Goal: Communication & Community: Answer question/provide support

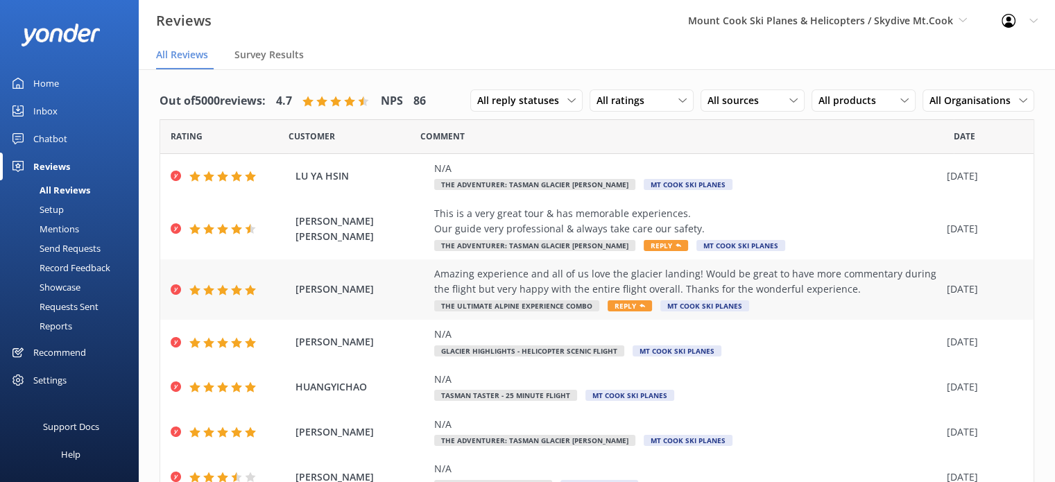
click at [531, 282] on div "Amazing experience and all of us love the glacier landing! Would be great to ha…" at bounding box center [687, 281] width 506 height 31
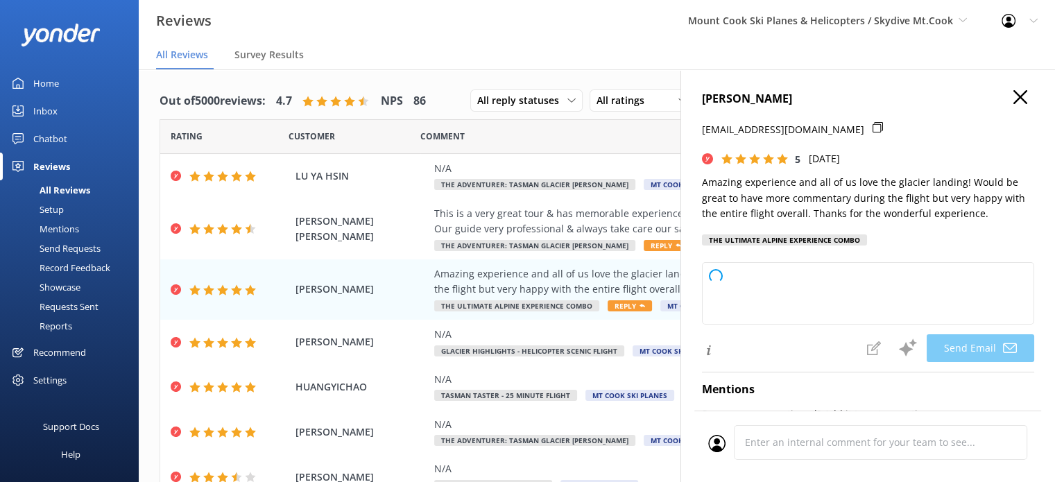
type textarea "Thank you so much, [PERSON_NAME]! We're thrilled you and your group enjoyed the…"
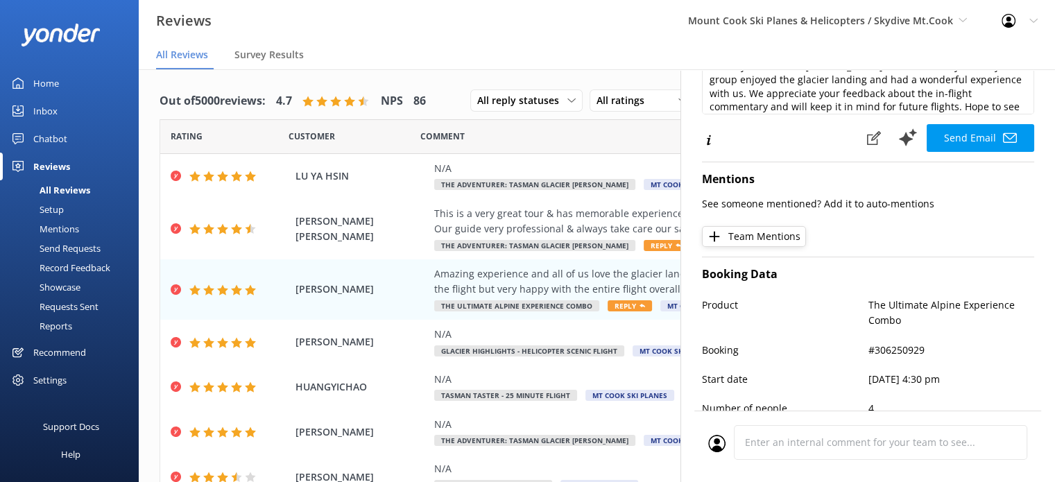
scroll to position [214, 0]
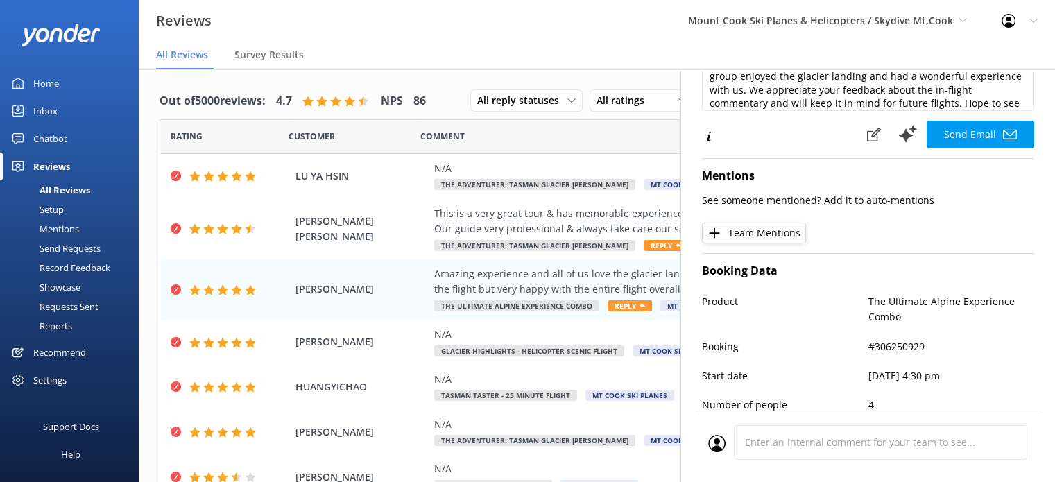
click at [615, 141] on div "Comment" at bounding box center [686, 136] width 533 height 35
click at [574, 49] on nav "All Reviews Survey Results" at bounding box center [597, 56] width 916 height 28
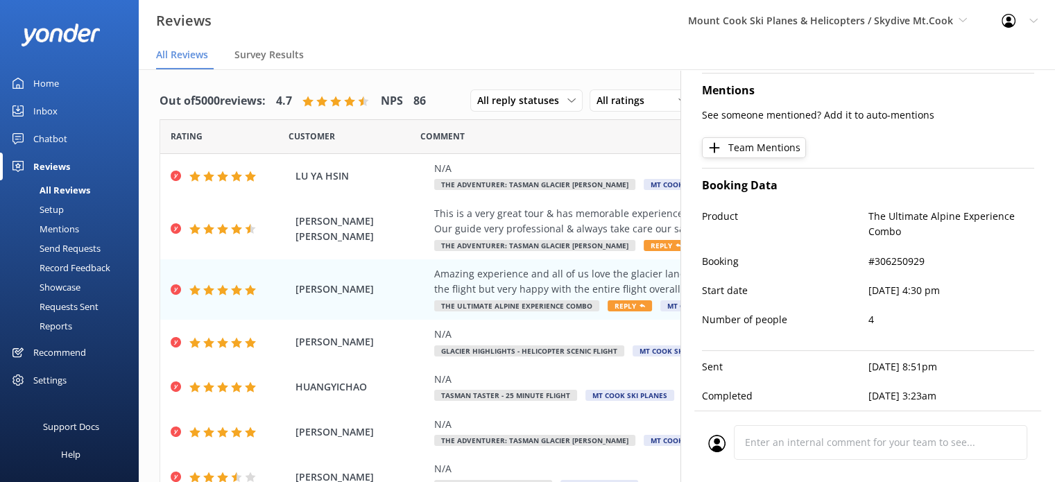
scroll to position [0, 0]
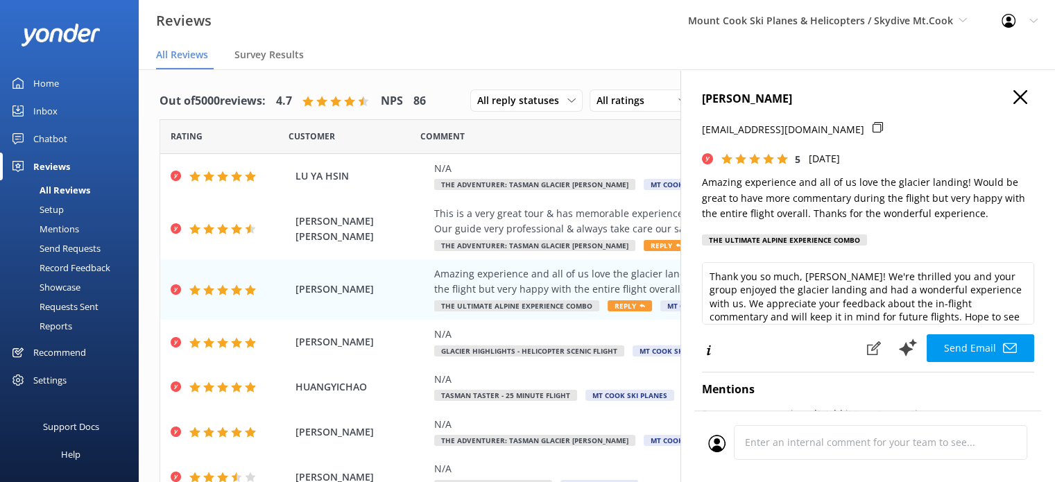
click at [1013, 94] on icon "button" at bounding box center [1020, 97] width 14 height 14
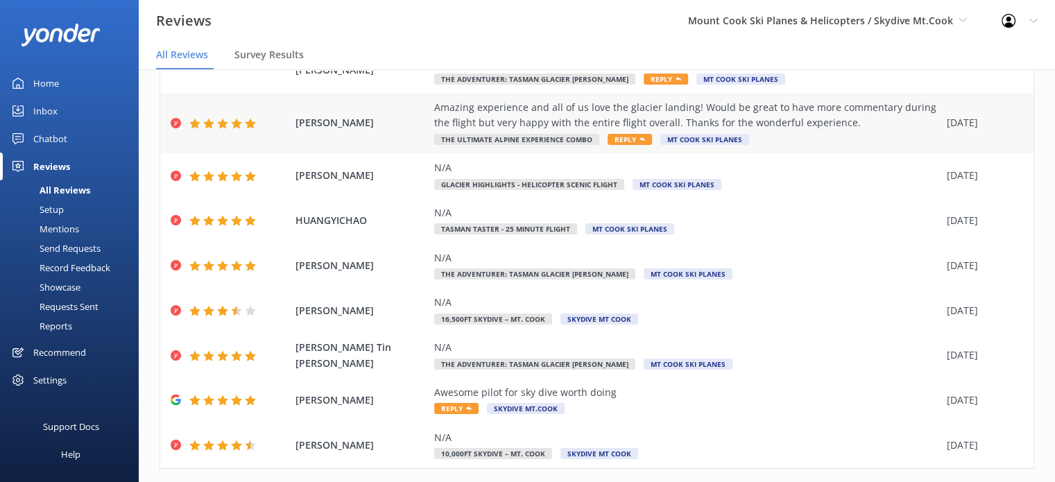
scroll to position [198, 0]
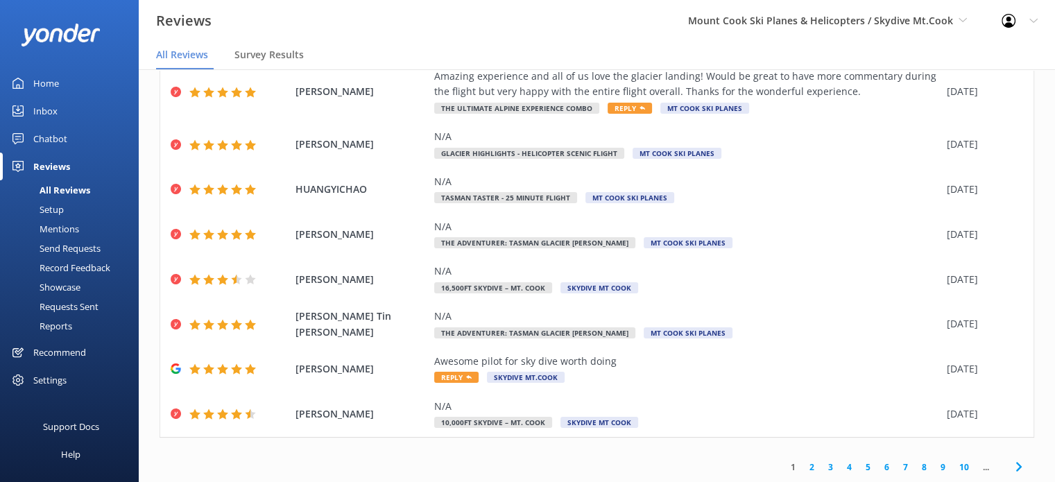
click at [803, 465] on link "2" at bounding box center [812, 467] width 19 height 13
